Goal: Task Accomplishment & Management: Use online tool/utility

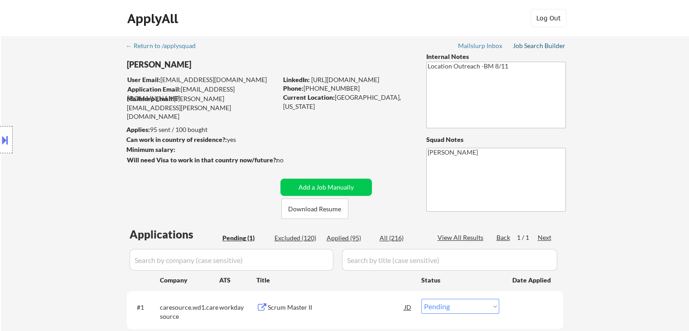
click at [528, 46] on div "Job Search Builder" at bounding box center [539, 46] width 53 height 6
drag, startPoint x: 532, startPoint y: 45, endPoint x: 350, endPoint y: 53, distance: 182.4
click at [532, 45] on div "Job Search Builder" at bounding box center [539, 46] width 53 height 6
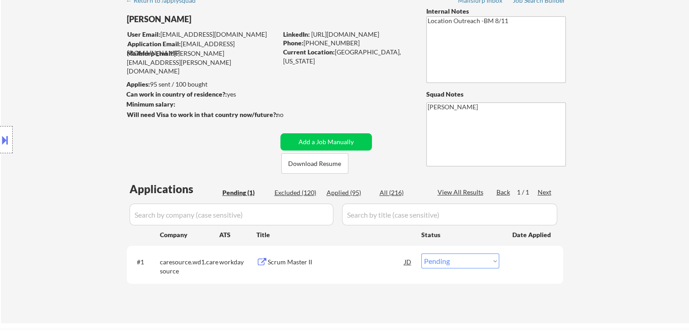
scroll to position [181, 0]
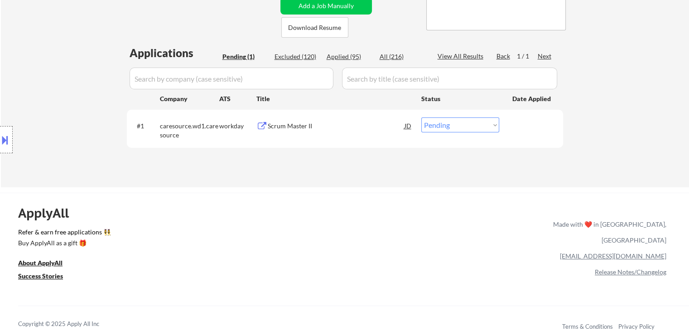
drag, startPoint x: 455, startPoint y: 127, endPoint x: 468, endPoint y: 277, distance: 150.6
click at [455, 127] on select "Choose an option... Pending Applied Excluded (Questions) Excluded (Expired) Exc…" at bounding box center [461, 124] width 78 height 15
select select ""excluded""
click at [422, 117] on select "Choose an option... Pending Applied Excluded (Questions) Excluded (Expired) Exc…" at bounding box center [461, 124] width 78 height 15
click at [302, 205] on div "ApplyAll Refer & earn free applications 👯‍♀️ Buy ApplyAll as a gift 🎁 About App…" at bounding box center [344, 271] width 689 height 144
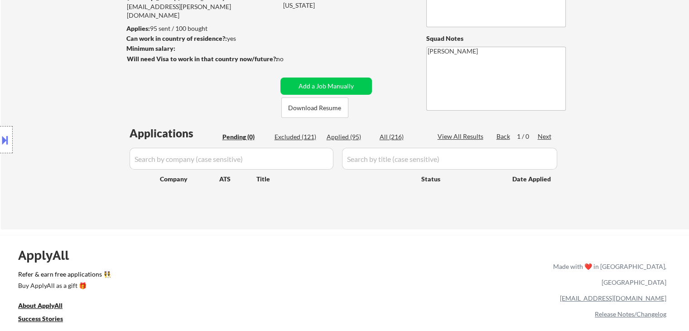
scroll to position [45, 0]
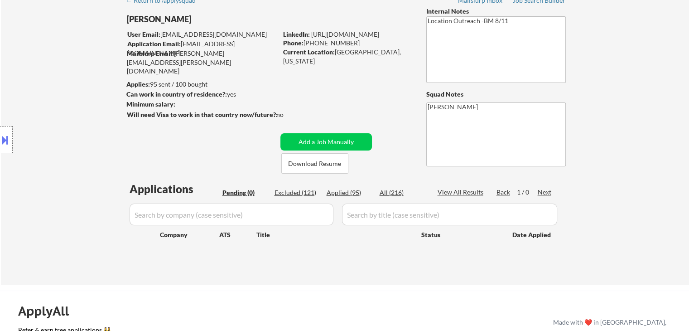
click at [97, 148] on div "Location Inclusions: [GEOGRAPHIC_DATA], [GEOGRAPHIC_DATA] [GEOGRAPHIC_DATA], [G…" at bounding box center [81, 140] width 162 height 168
click at [16, 170] on div "Location Inclusions: [GEOGRAPHIC_DATA], [GEOGRAPHIC_DATA] [GEOGRAPHIC_DATA], [G…" at bounding box center [81, 140] width 162 height 168
click at [21, 68] on div "Location Inclusions: [GEOGRAPHIC_DATA], [GEOGRAPHIC_DATA] [GEOGRAPHIC_DATA], [G…" at bounding box center [81, 140] width 162 height 168
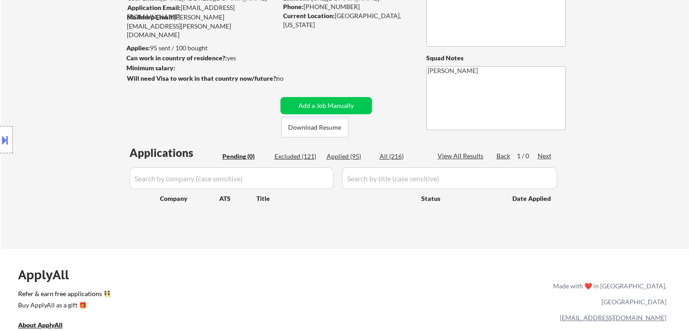
scroll to position [136, 0]
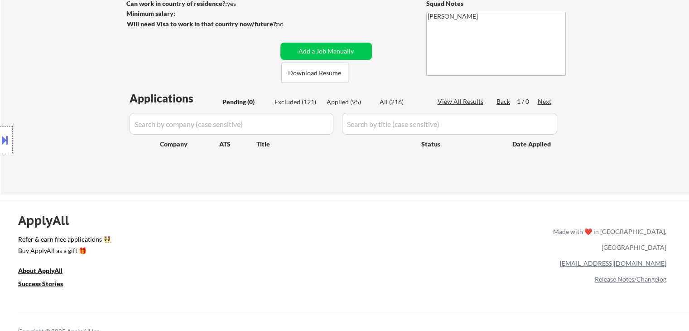
click at [634, 149] on div "← Return to /applysquad Mailslurp Inbox Job Search Builder [PERSON_NAME] User E…" at bounding box center [345, 47] width 688 height 294
